Goal: Information Seeking & Learning: Learn about a topic

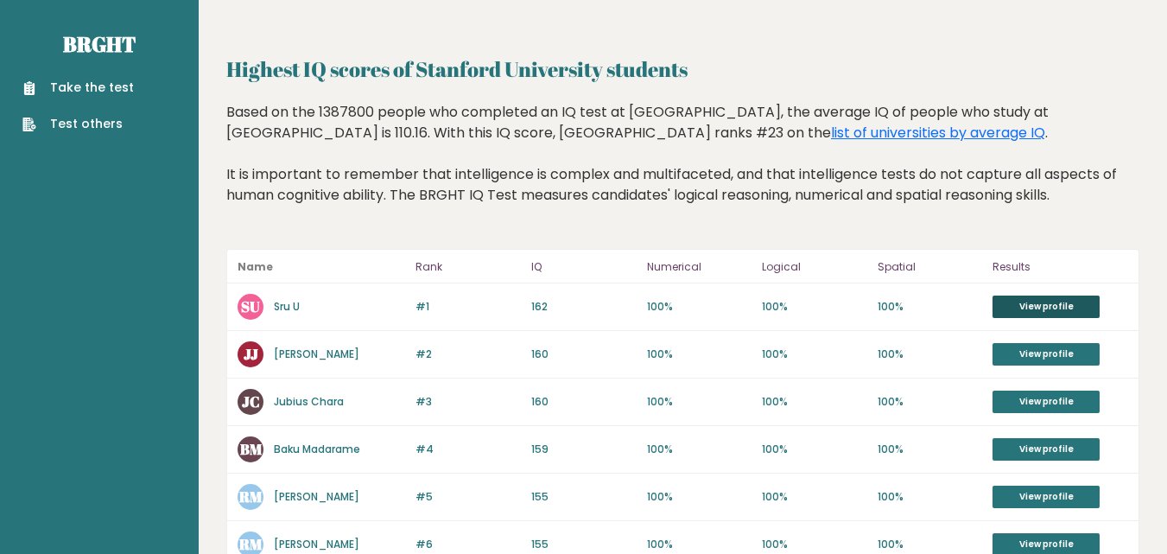
click at [1018, 308] on link "View profile" at bounding box center [1046, 306] width 107 height 22
click at [831, 134] on link "list of universities by average IQ" at bounding box center [938, 133] width 214 height 20
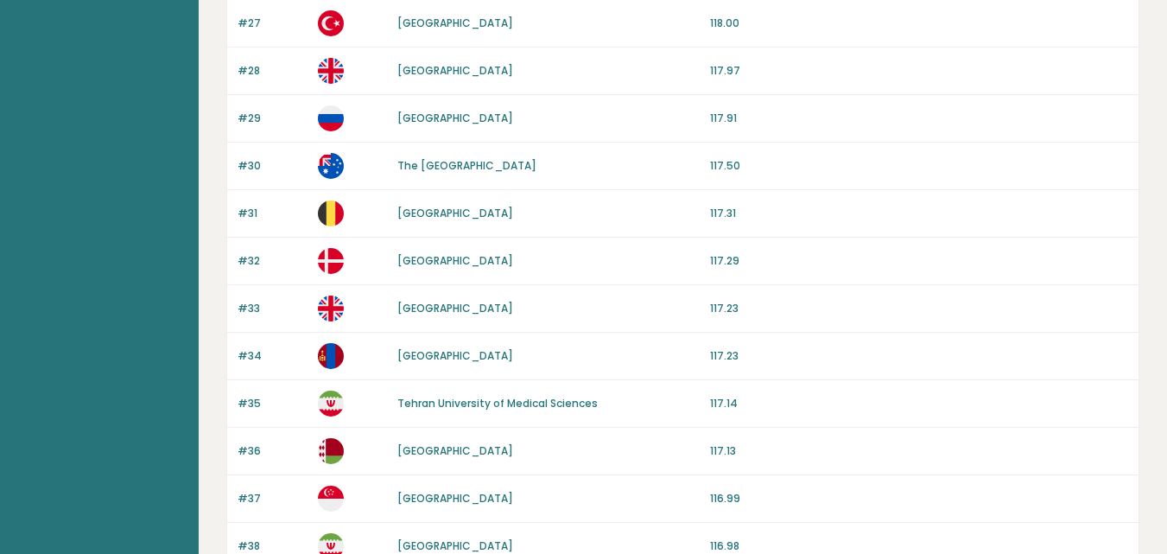
scroll to position [1695, 0]
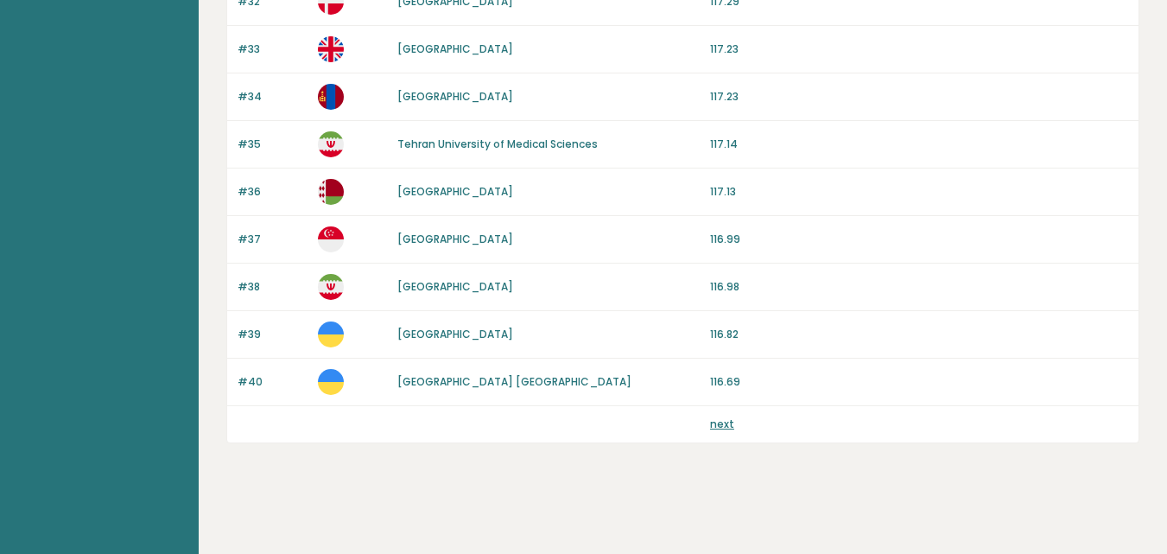
click at [732, 428] on div "next" at bounding box center [919, 424] width 418 height 16
click at [726, 427] on link "next" at bounding box center [722, 423] width 24 height 15
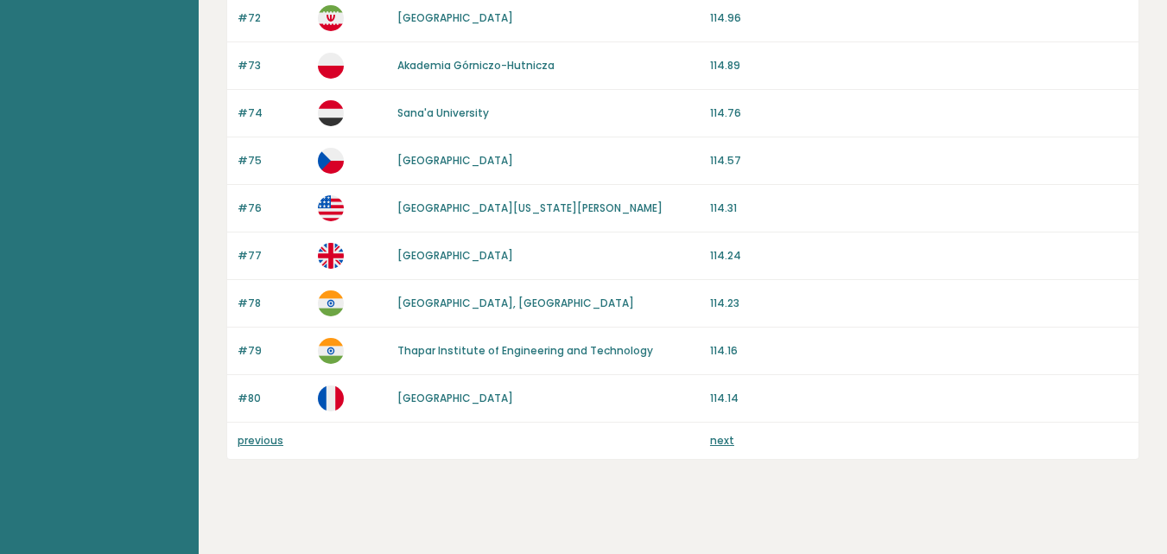
scroll to position [1690, 0]
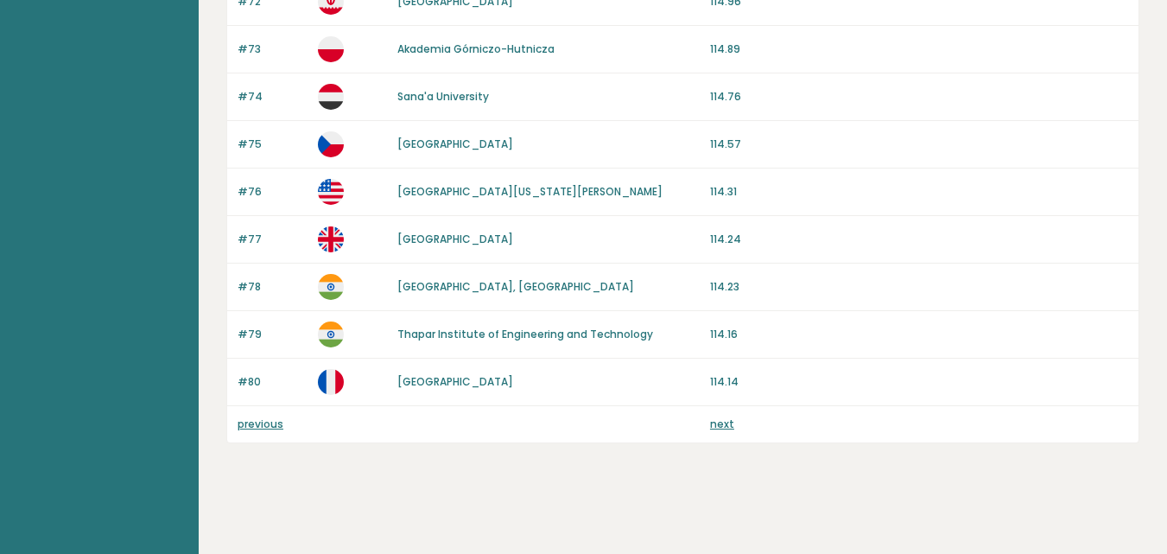
click at [731, 426] on link "next" at bounding box center [722, 423] width 24 height 15
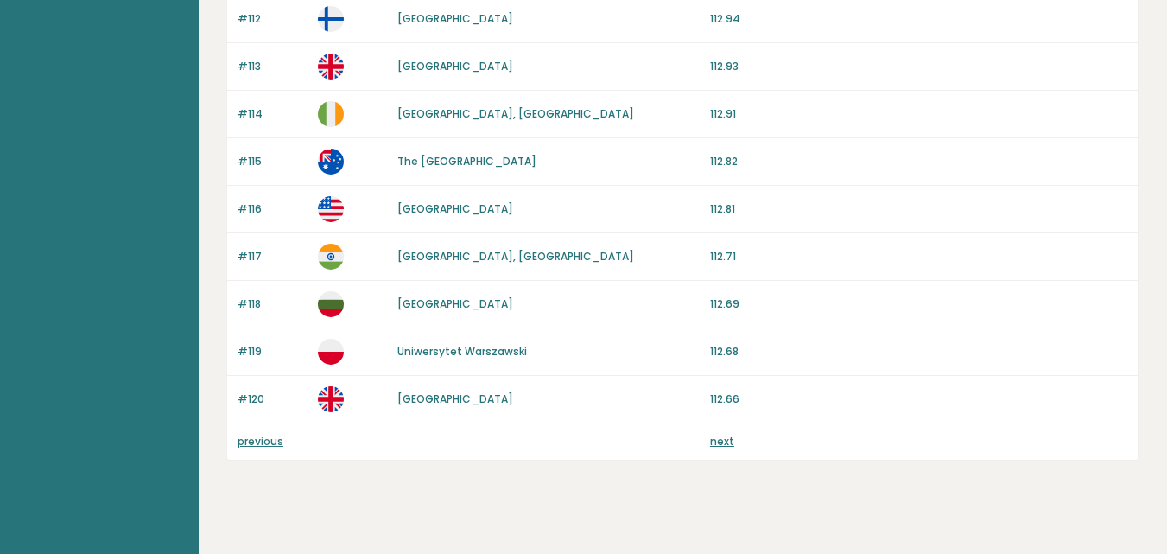
scroll to position [1690, 0]
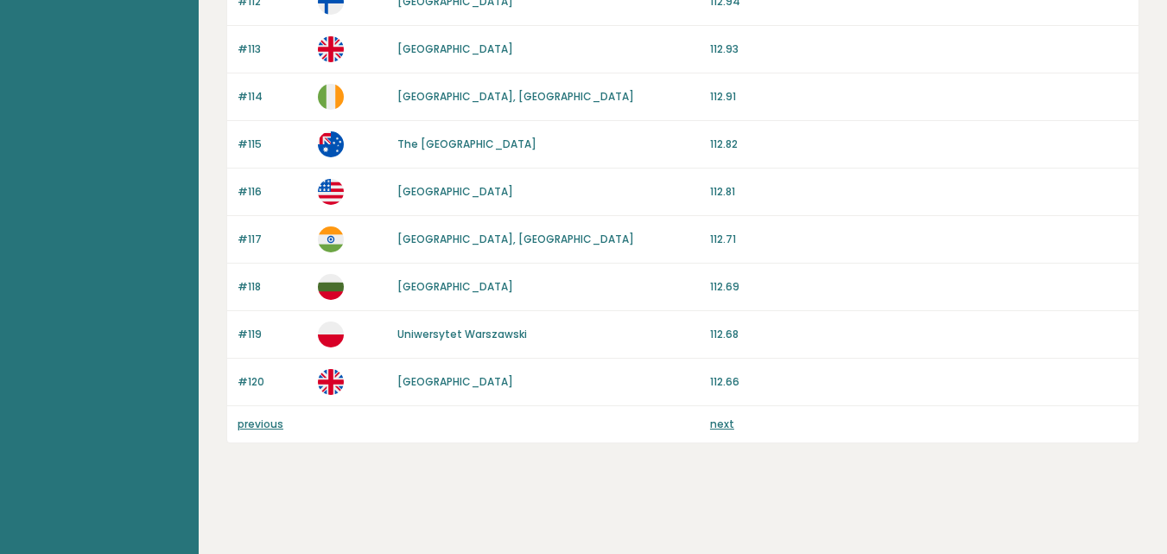
click at [718, 423] on link "next" at bounding box center [722, 423] width 24 height 15
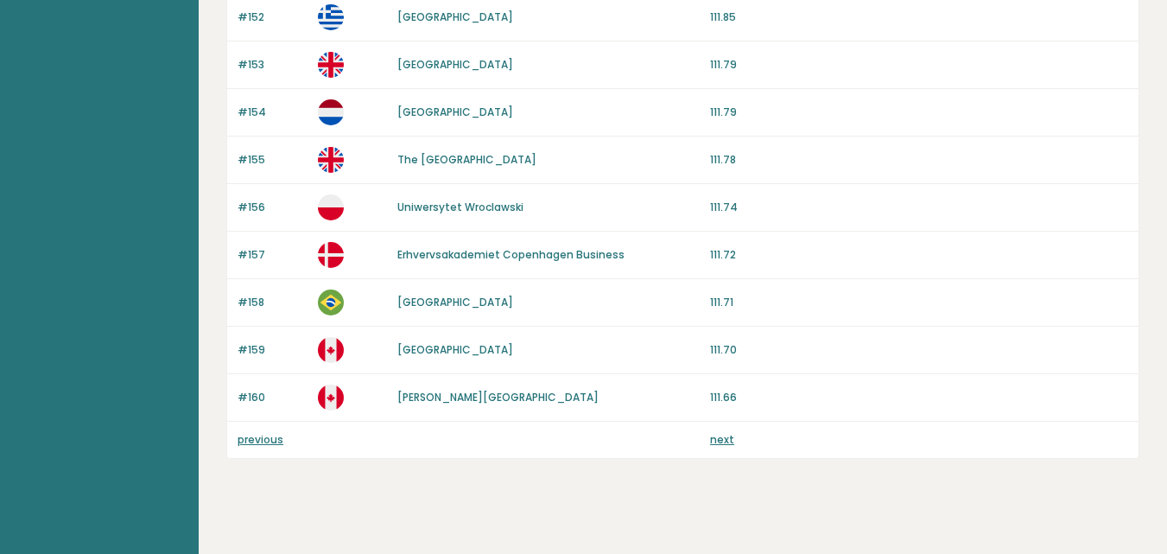
scroll to position [1690, 0]
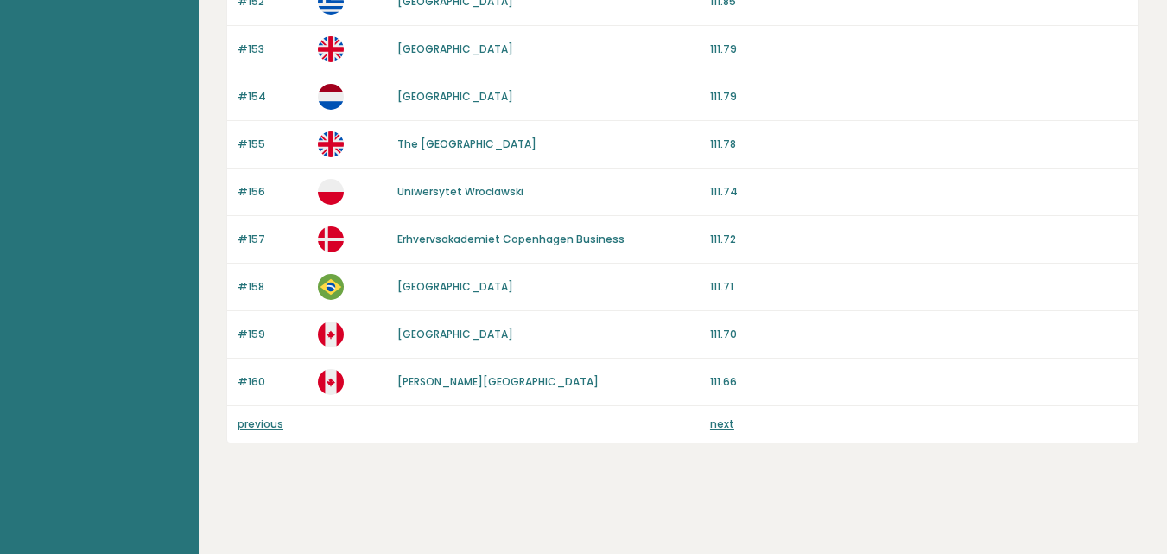
click at [719, 431] on p "next" at bounding box center [722, 424] width 24 height 16
click at [721, 431] on p "next" at bounding box center [722, 424] width 24 height 16
